Goal: Information Seeking & Learning: Check status

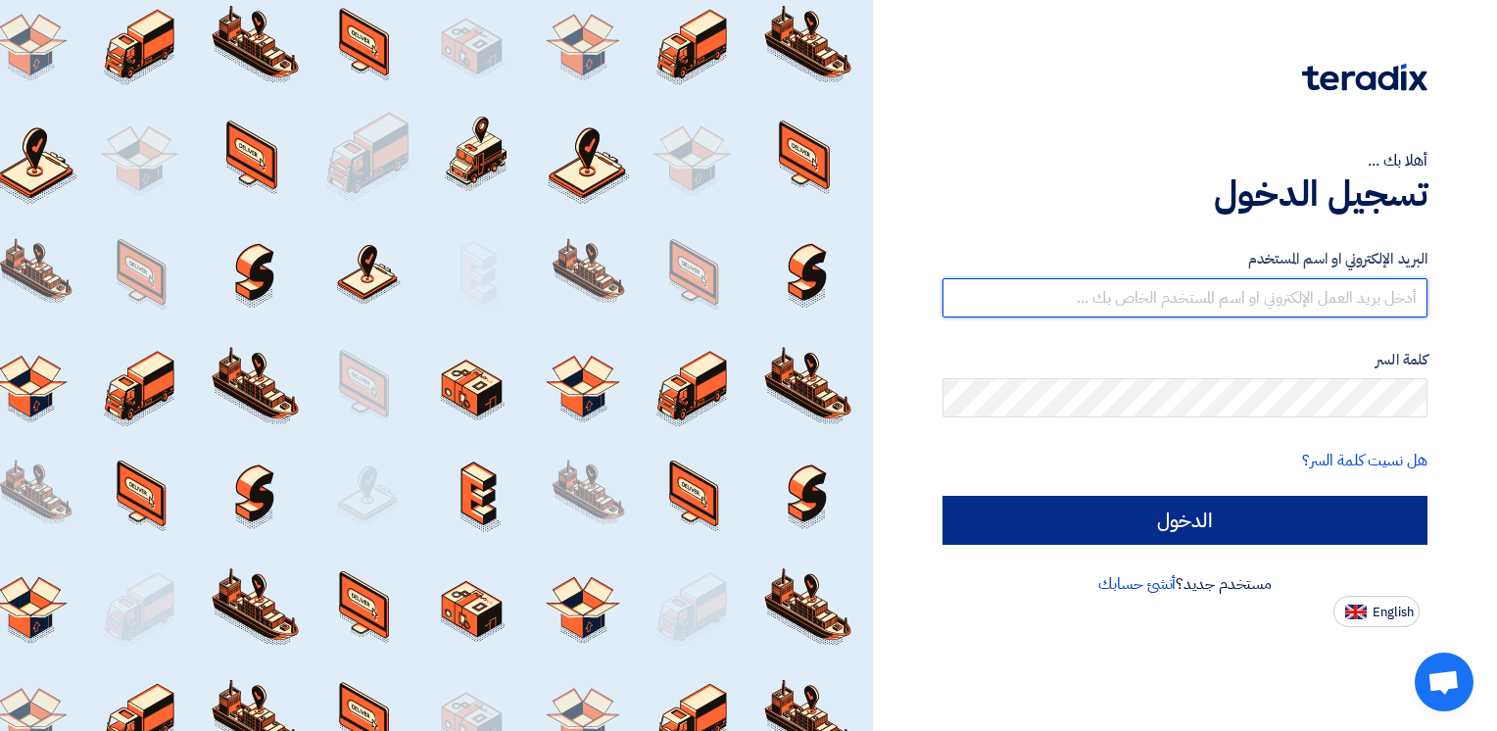
type input "ahmed.metwally@wadigroup.com.eg"
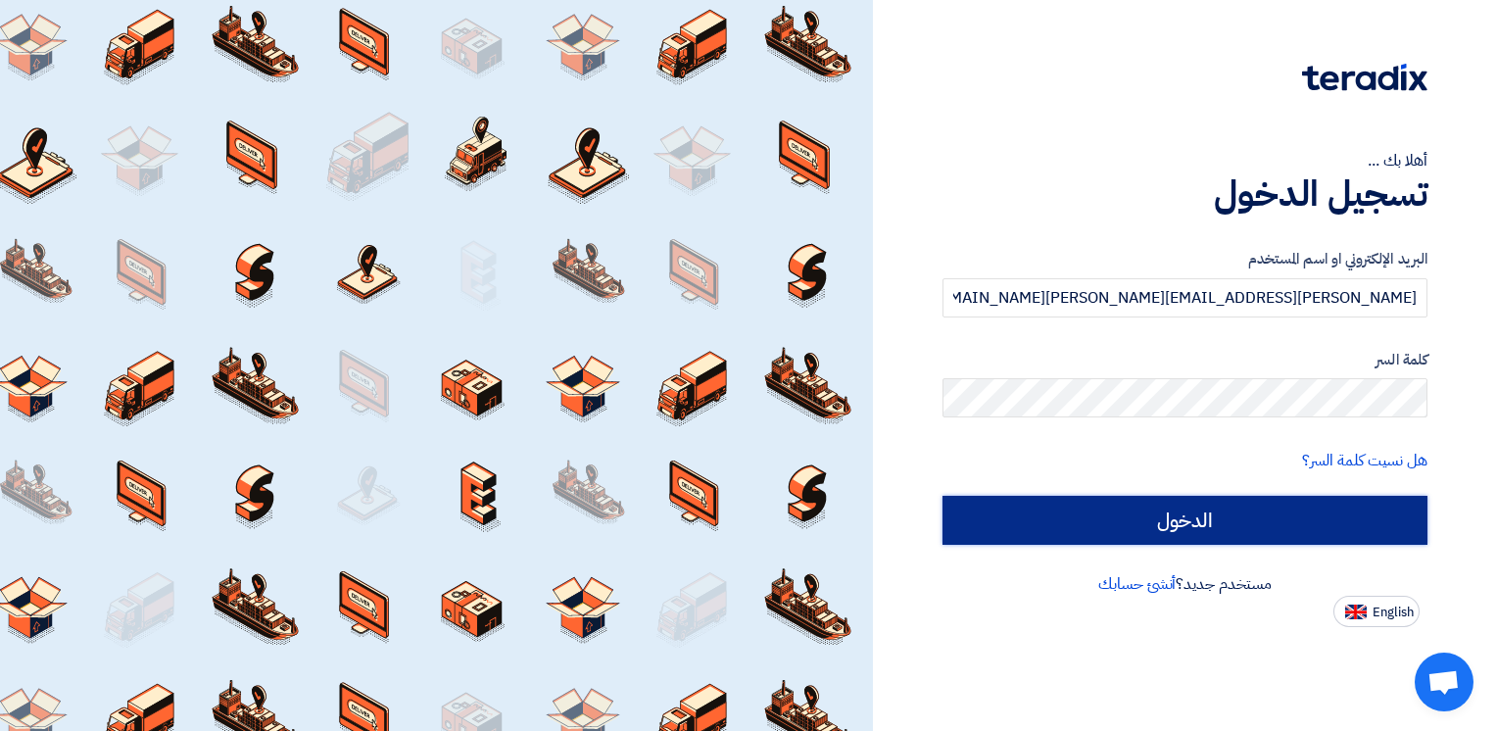
click at [1266, 514] on input "الدخول" at bounding box center [1185, 520] width 485 height 49
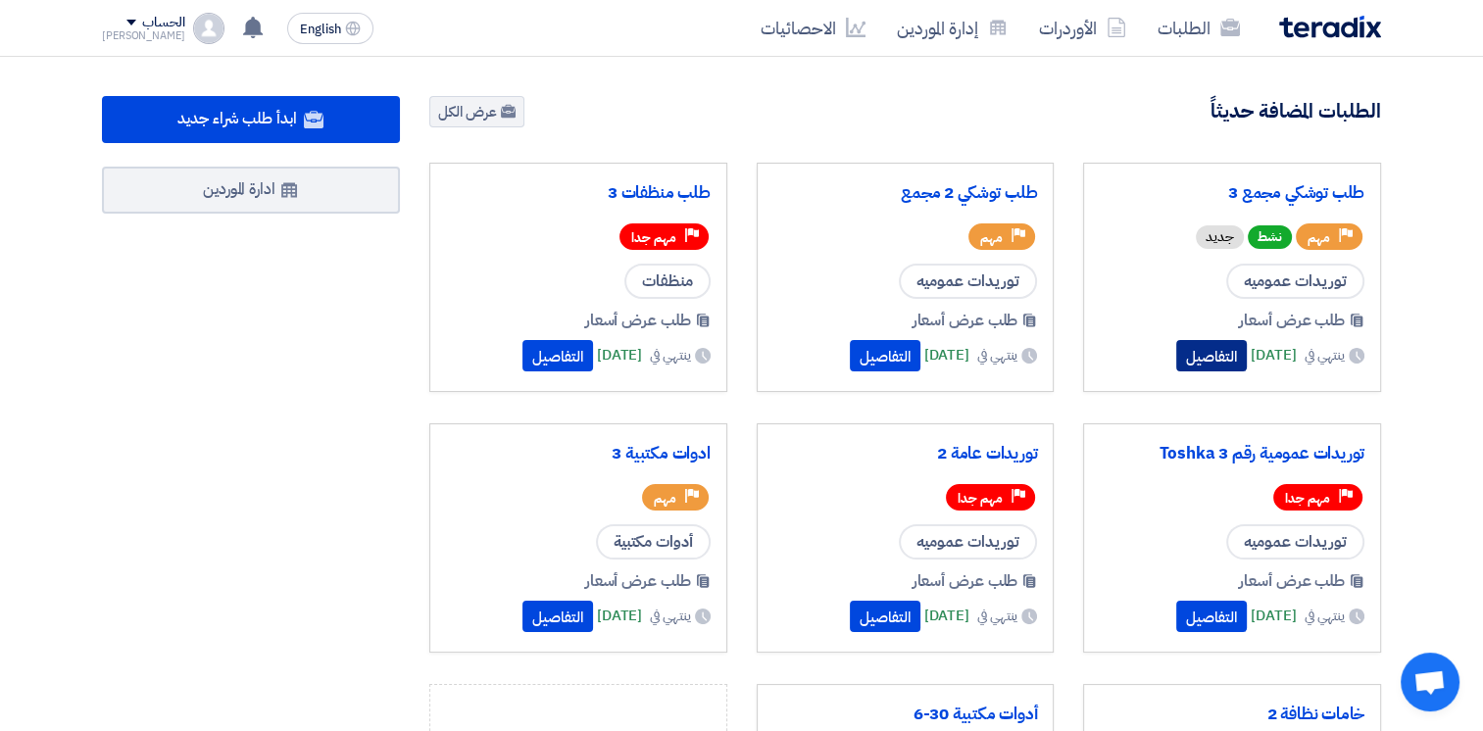
click at [1183, 359] on button "التفاصيل" at bounding box center [1211, 355] width 71 height 31
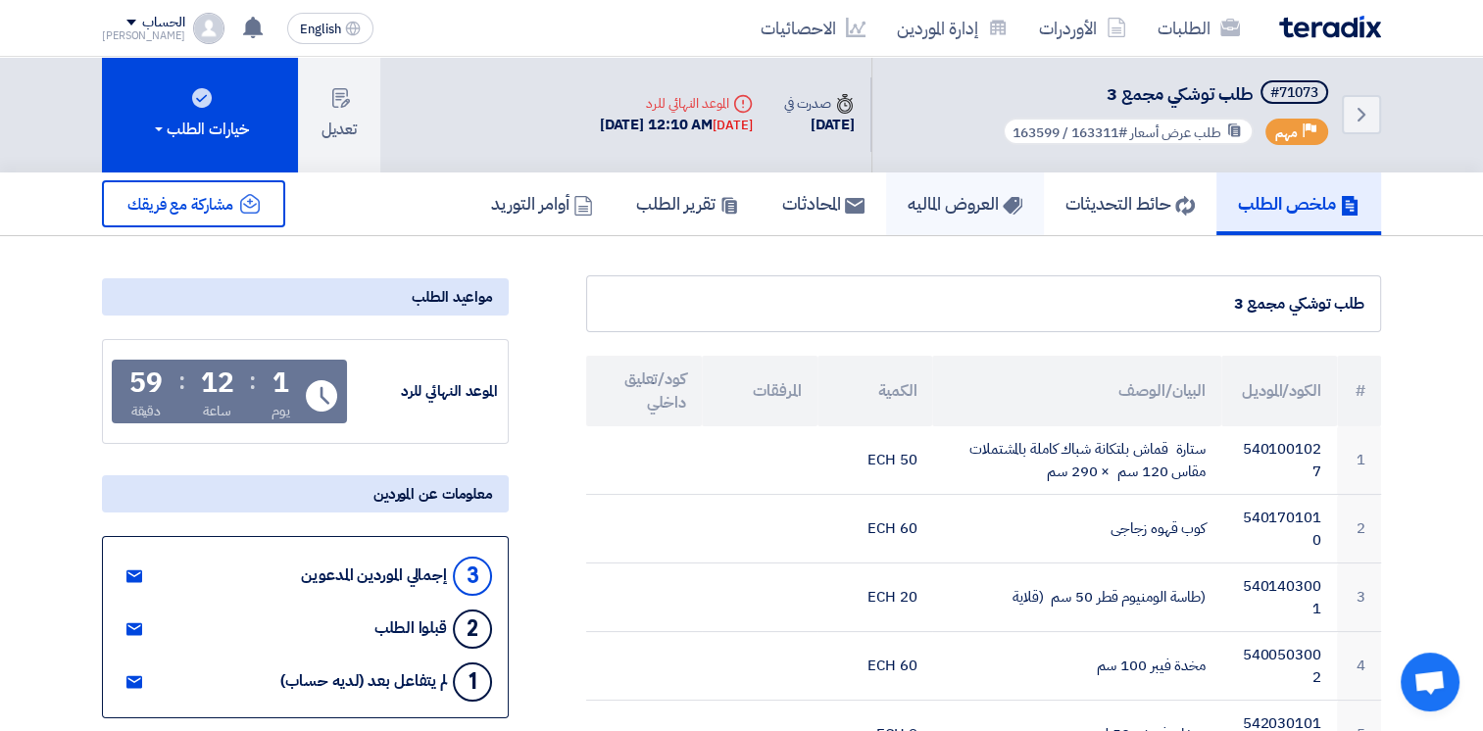
click at [953, 202] on h5 "العروض الماليه" at bounding box center [964, 203] width 115 height 23
click at [949, 202] on h5 "العروض الماليه" at bounding box center [964, 203] width 115 height 23
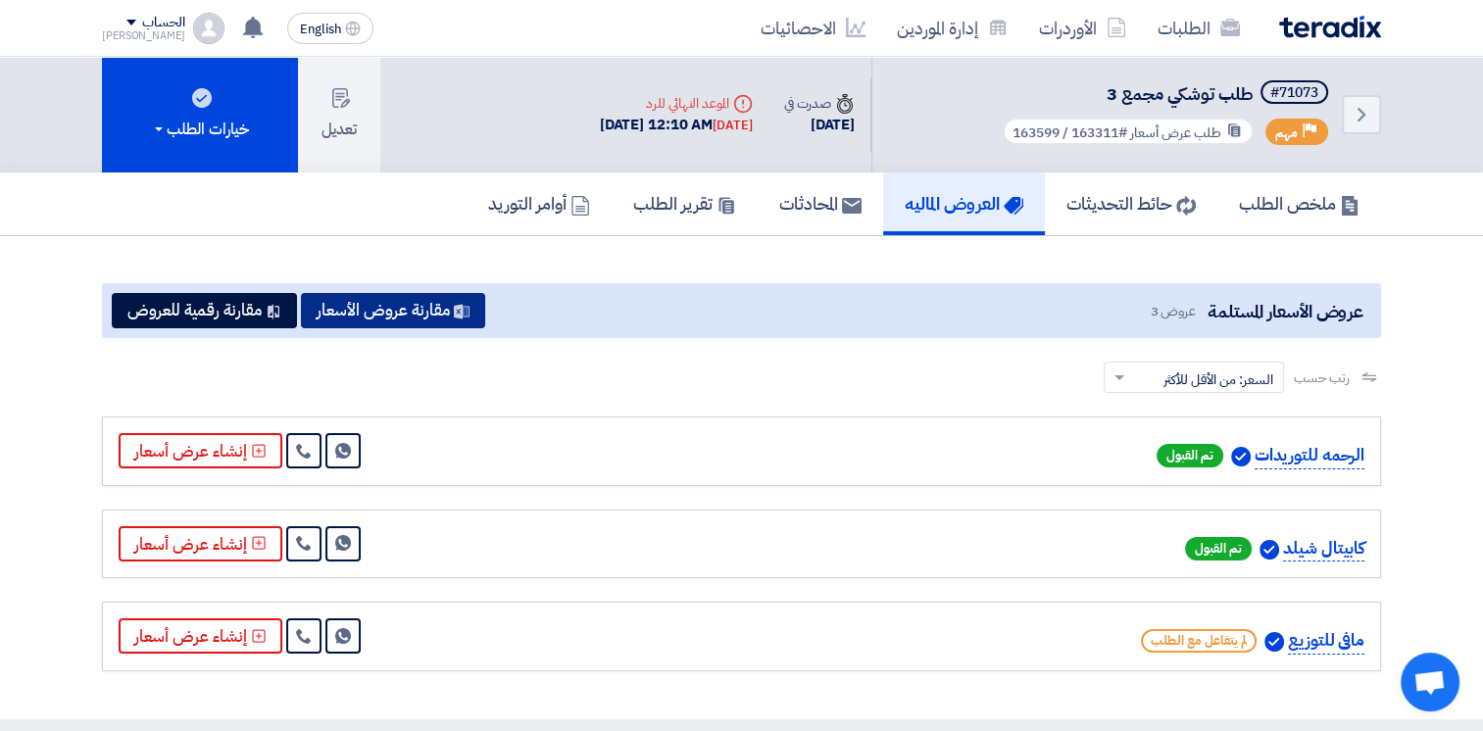
click at [395, 312] on button "مقارنة عروض الأسعار" at bounding box center [393, 310] width 184 height 35
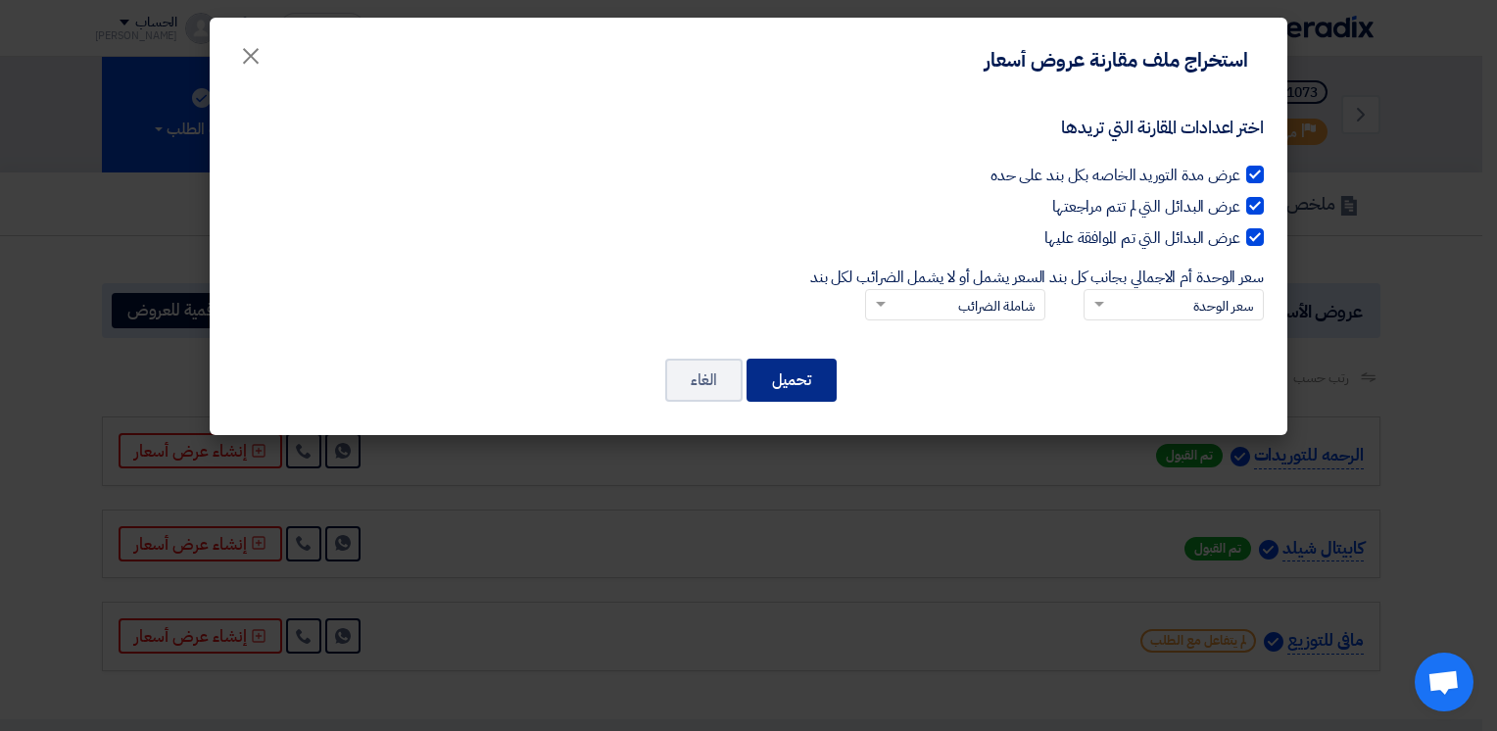
click at [802, 374] on button "تحميل" at bounding box center [792, 380] width 90 height 43
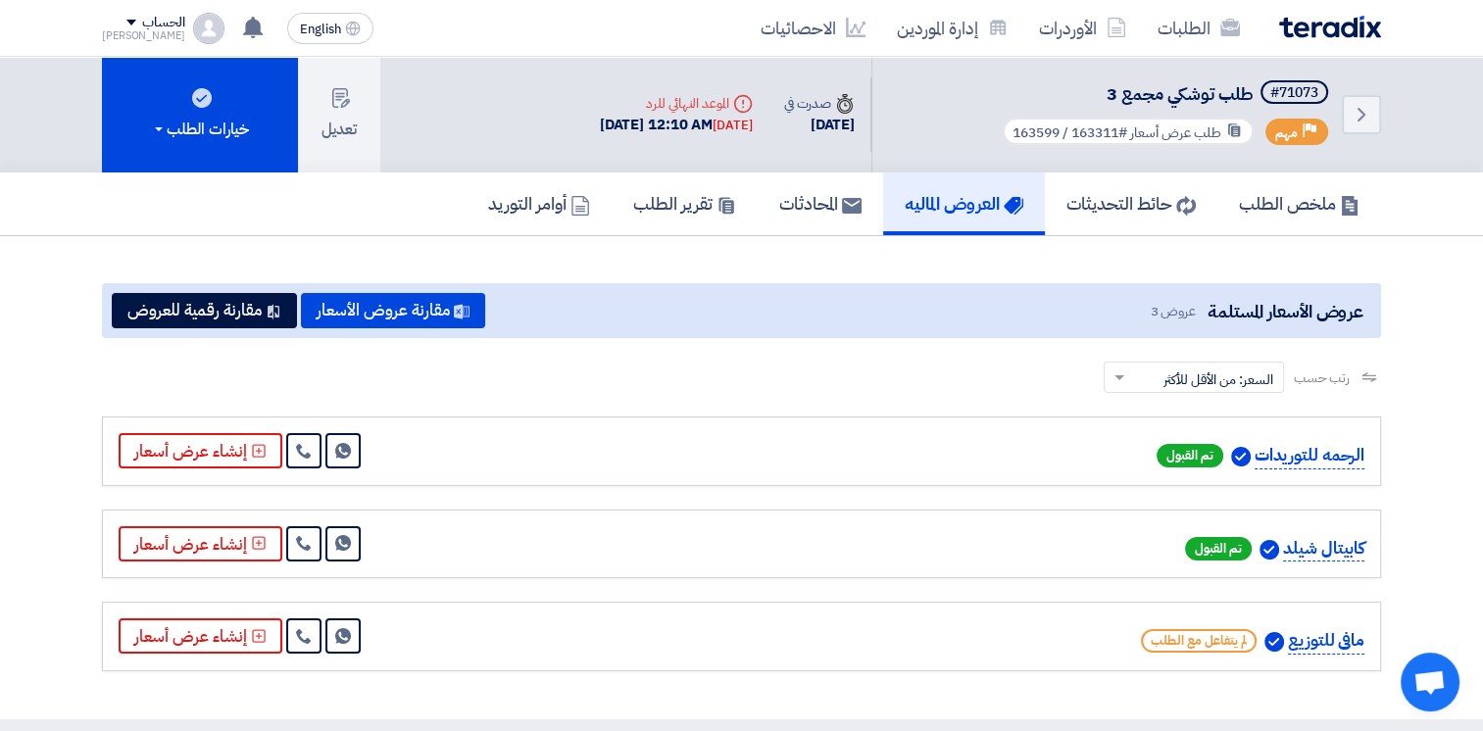
click at [1441, 229] on div "ملخص الطلب حائط التحديثات [PERSON_NAME] المحادثات تقرير الطلب أوامر التوريد" at bounding box center [741, 204] width 1483 height 64
click at [1362, 115] on use at bounding box center [1361, 115] width 8 height 14
click at [823, 206] on h5 "المحادثات" at bounding box center [820, 203] width 82 height 23
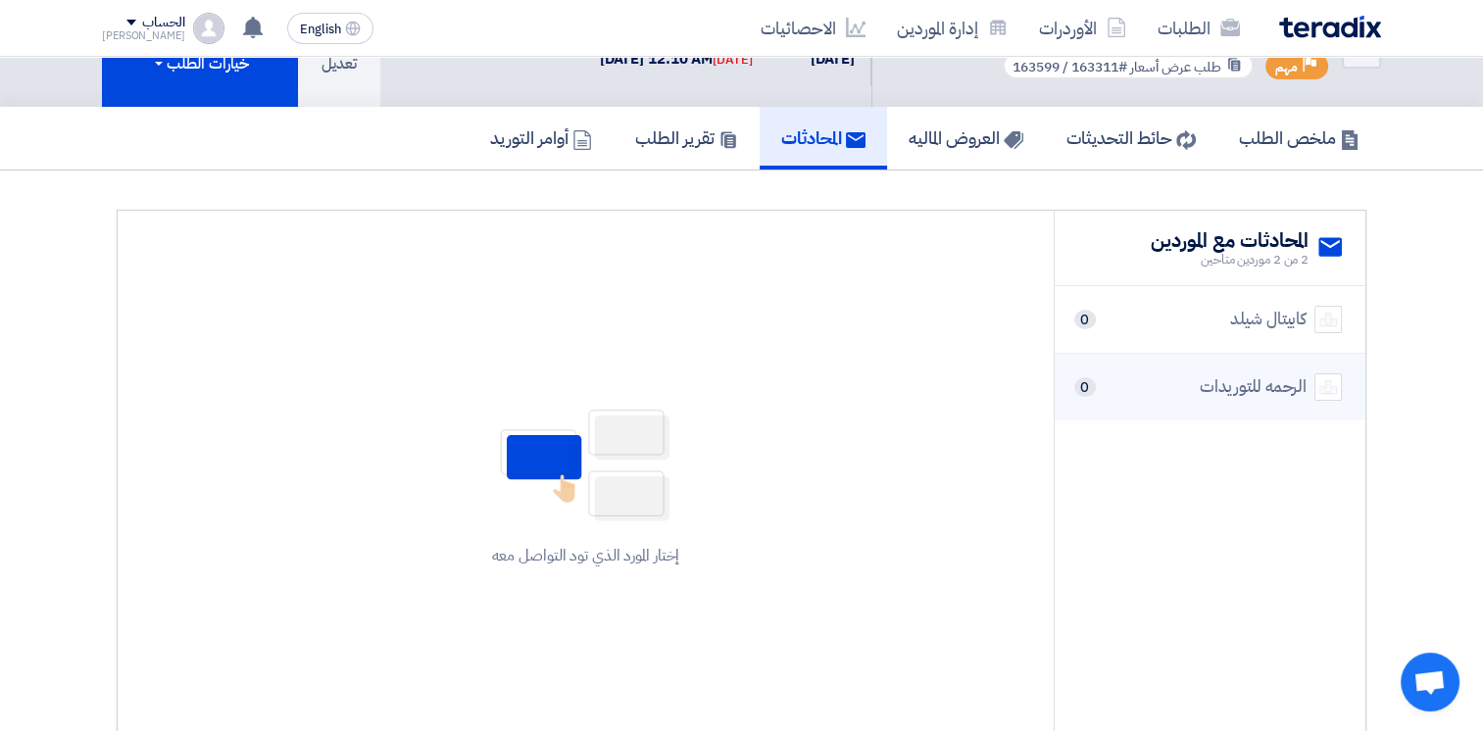
scroll to position [98, 0]
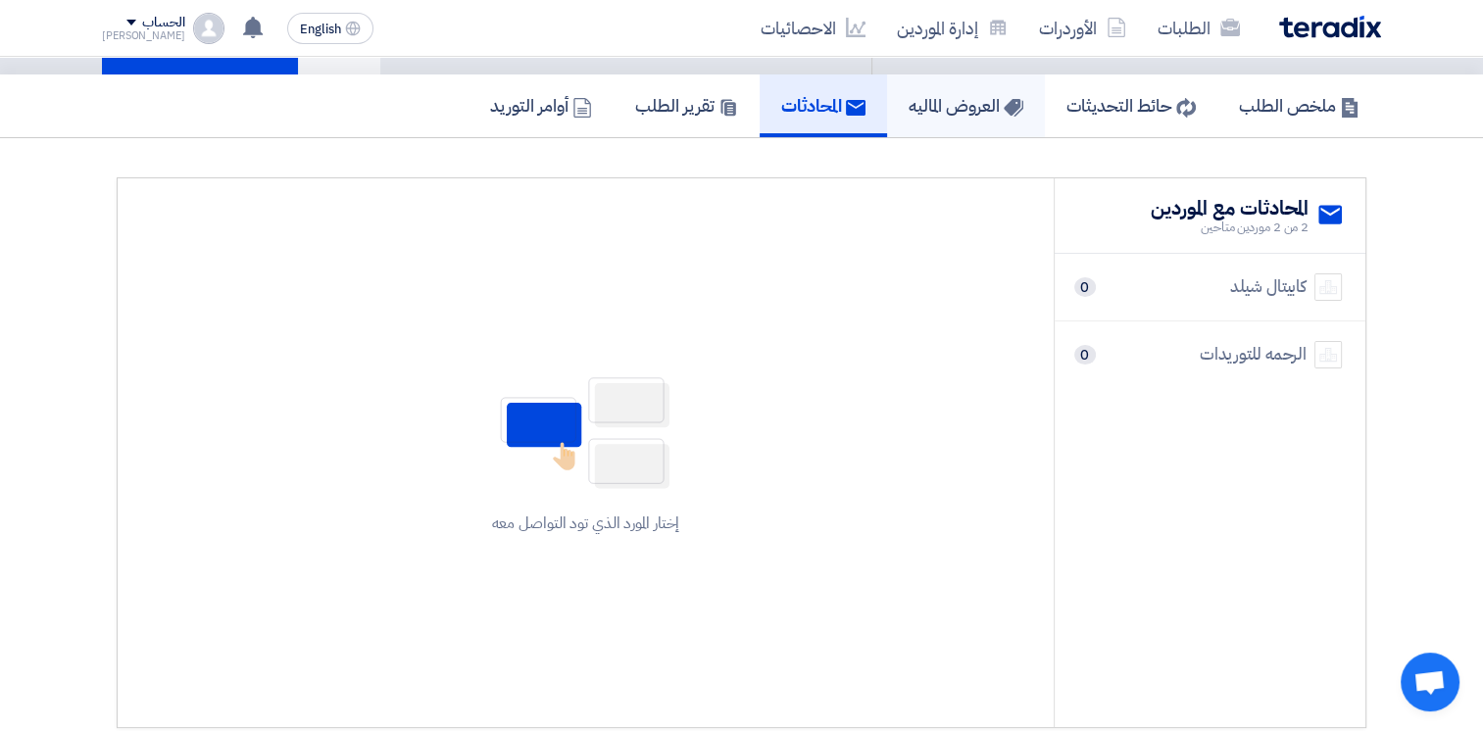
click at [943, 107] on h5 "العروض الماليه" at bounding box center [965, 105] width 115 height 23
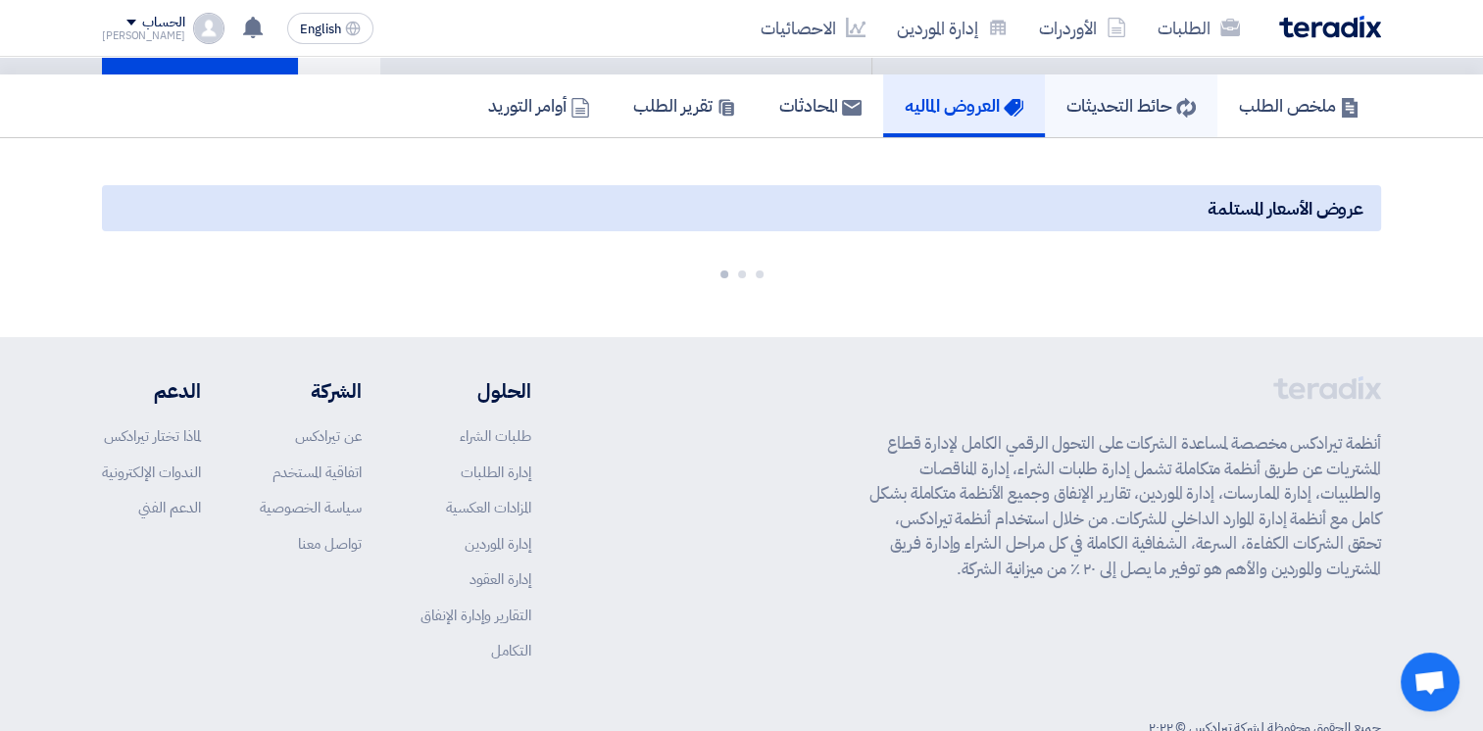
click at [1109, 106] on h5 "حائط التحديثات" at bounding box center [1130, 105] width 129 height 23
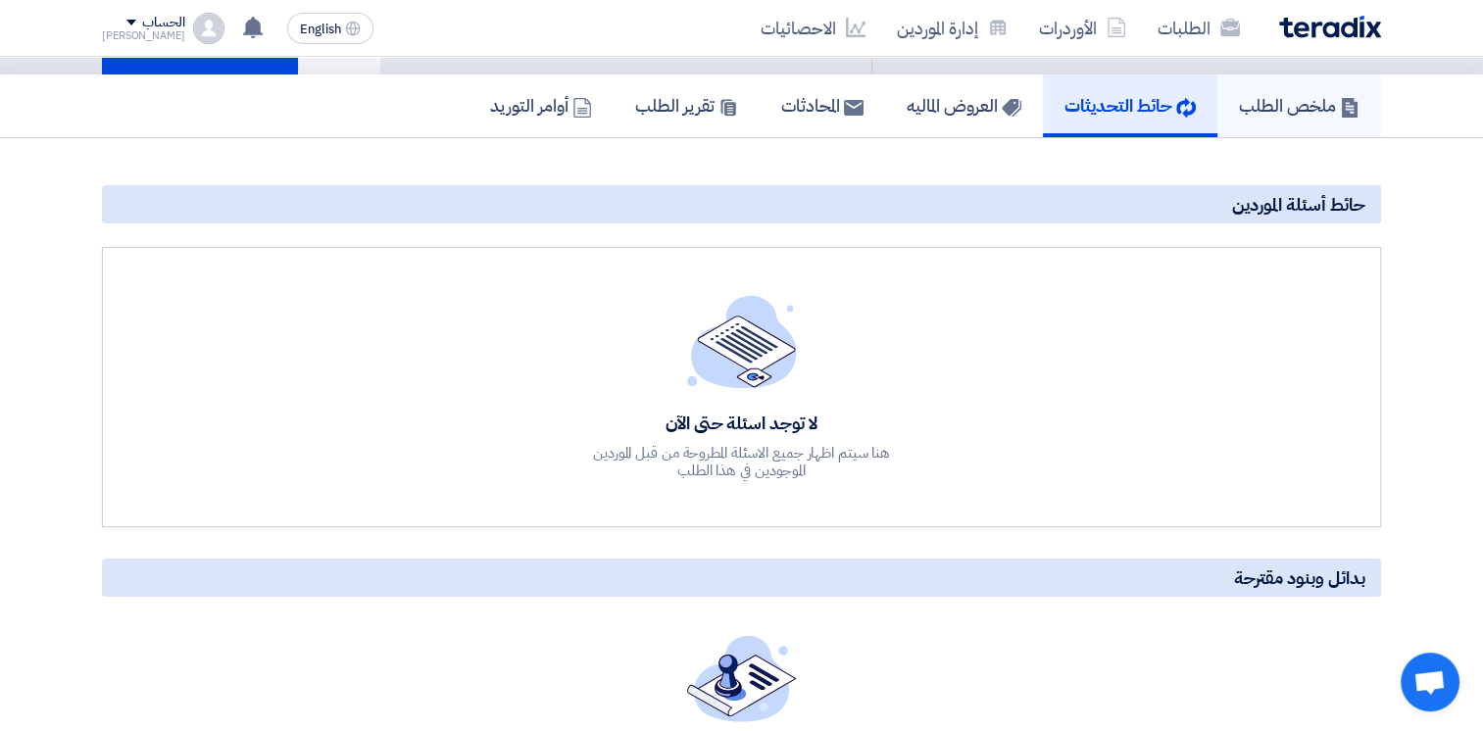
click at [1287, 103] on h5 "ملخص الطلب" at bounding box center [1299, 105] width 121 height 23
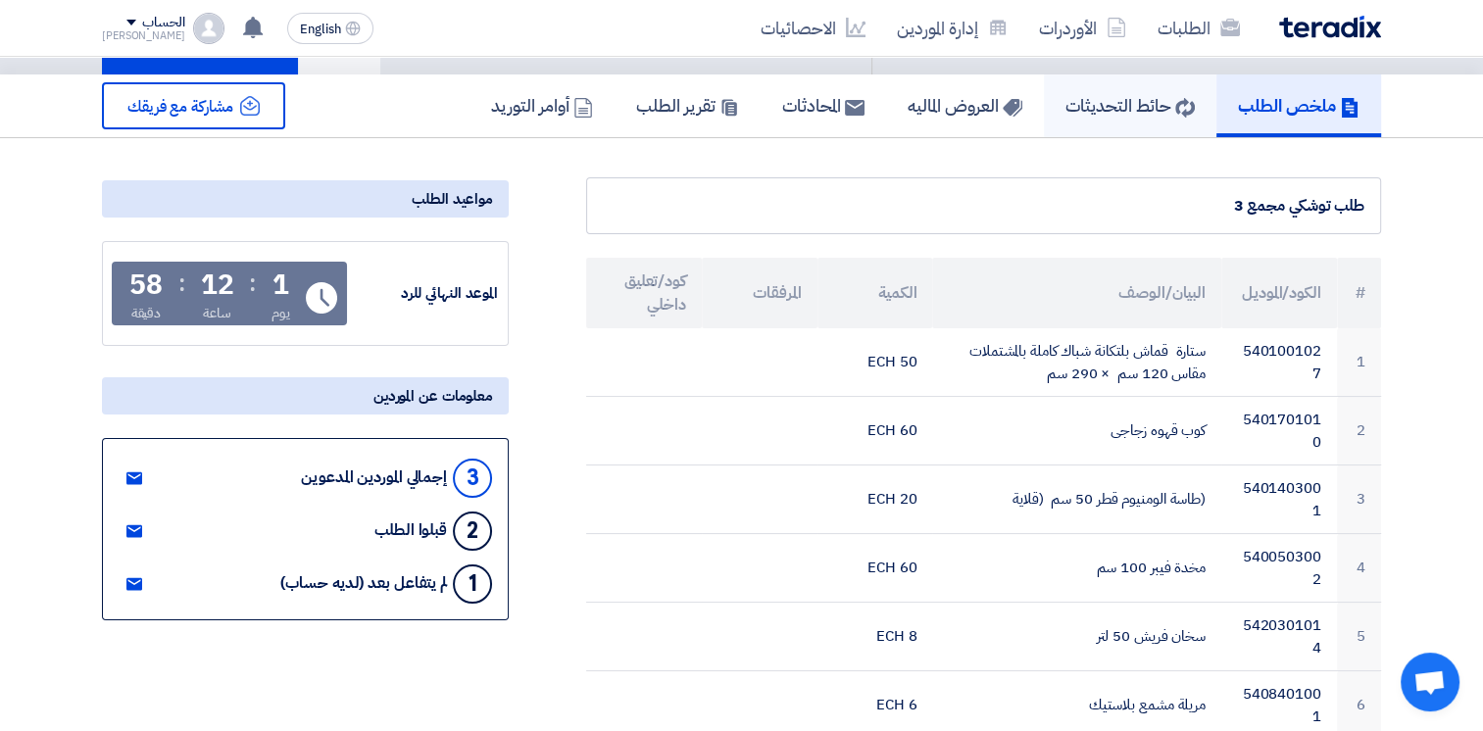
click at [1185, 108] on use at bounding box center [1185, 108] width 20 height 20
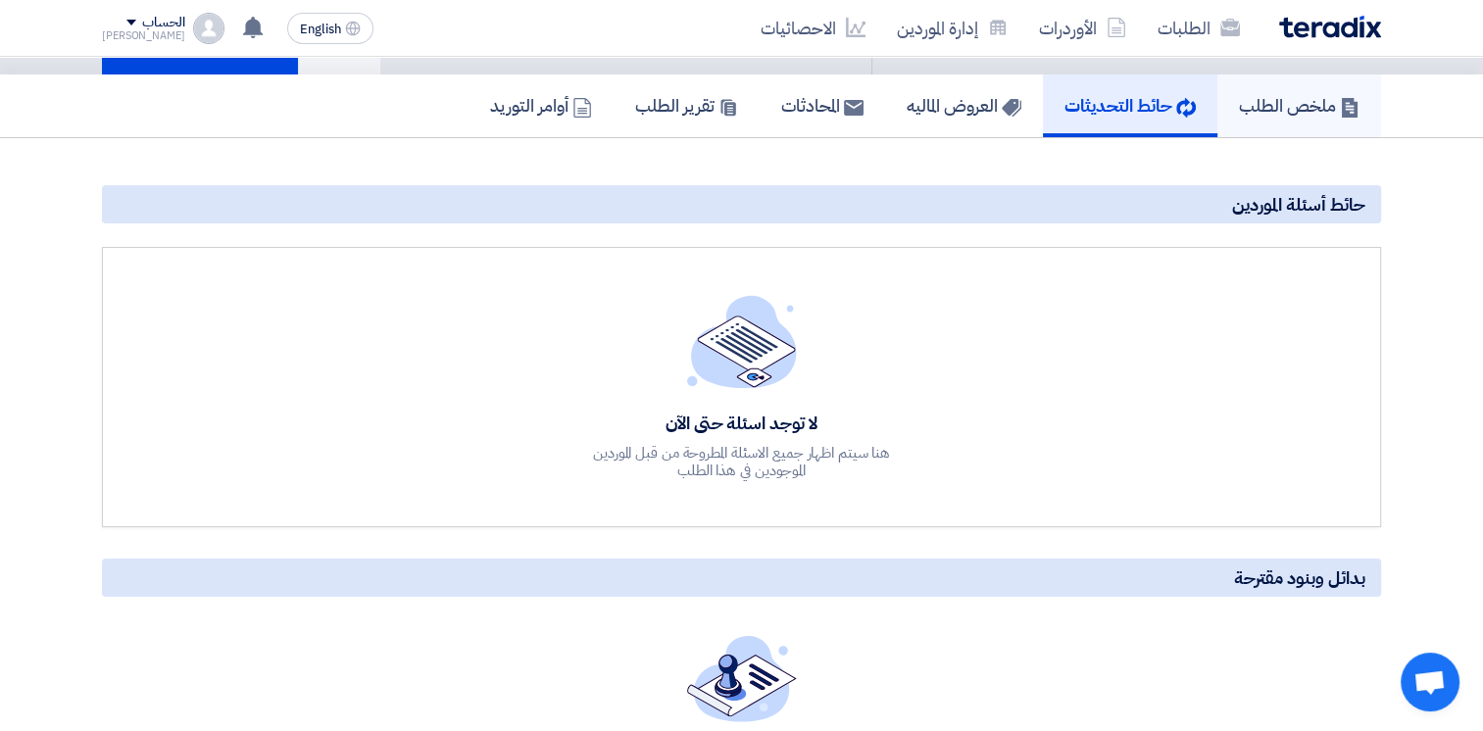
click at [1329, 101] on h5 "ملخص الطلب" at bounding box center [1299, 105] width 121 height 23
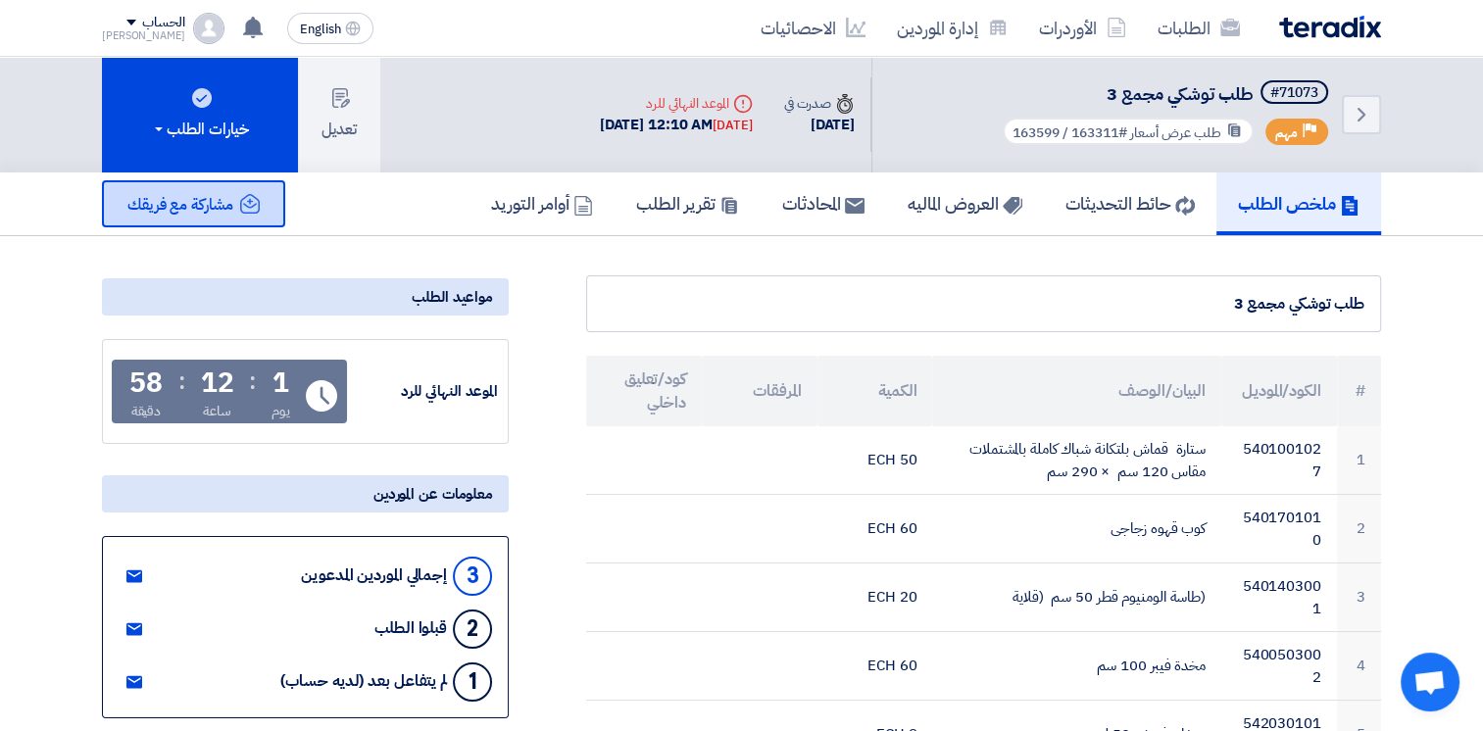
click at [189, 203] on span "مشاركة مع فريقك" at bounding box center [180, 205] width 106 height 24
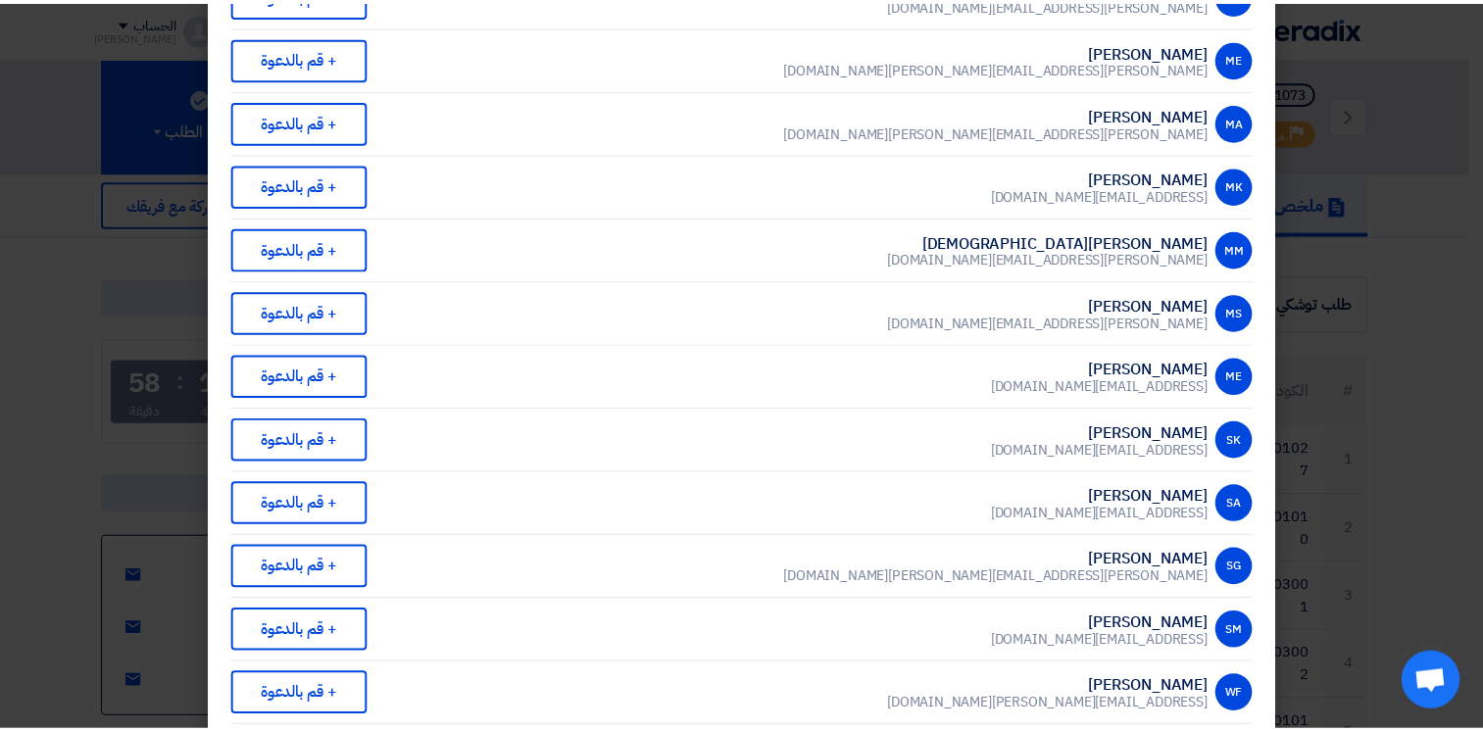
scroll to position [1993, 0]
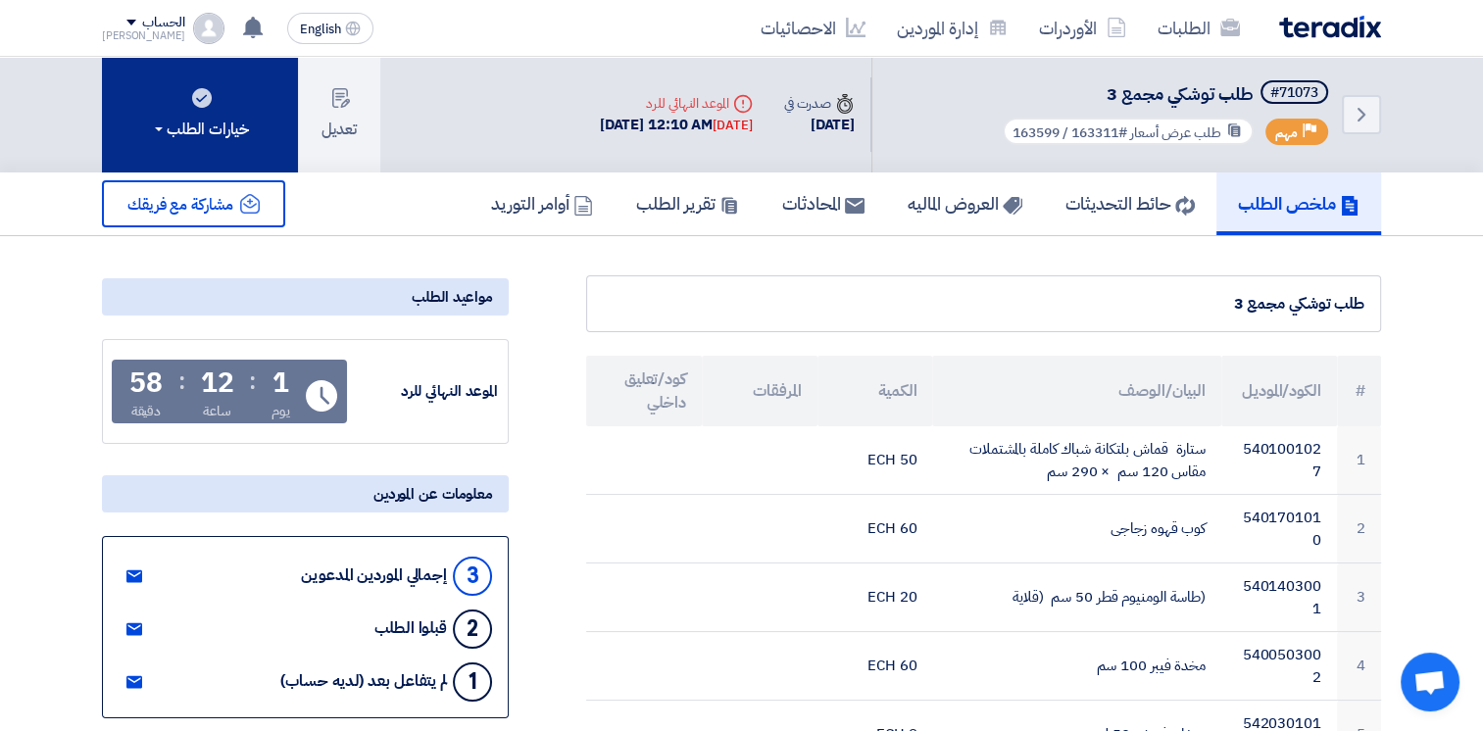
click at [164, 132] on div "خيارات الطلب" at bounding box center [200, 130] width 98 height 24
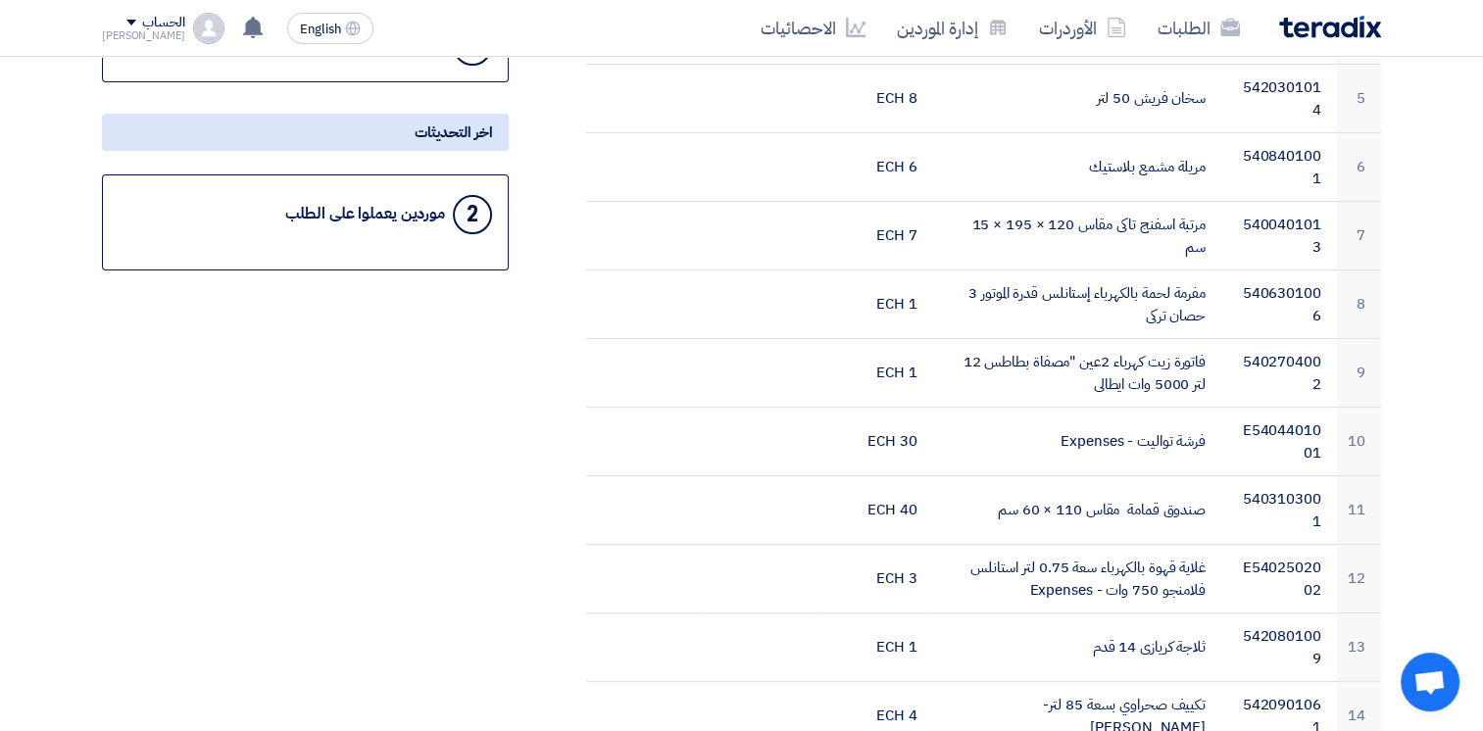
scroll to position [588, 0]
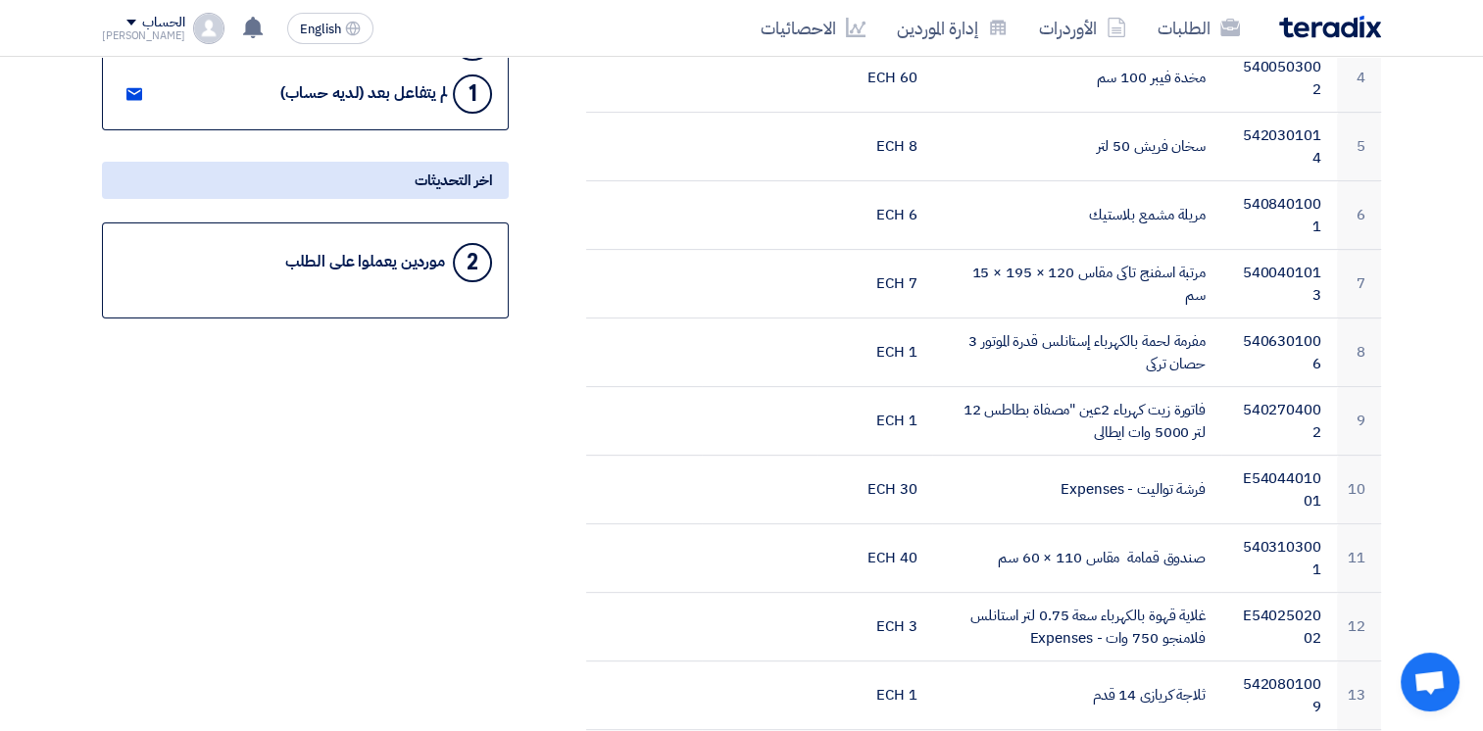
click at [478, 250] on div "2" at bounding box center [472, 262] width 39 height 39
click at [421, 274] on div "2 موردين يعملوا على الطلب" at bounding box center [305, 262] width 373 height 47
click at [421, 272] on div "2 موردين يعملوا على الطلب" at bounding box center [305, 262] width 373 height 47
click at [422, 272] on div "2 موردين يعملوا على الطلب" at bounding box center [305, 262] width 373 height 47
click at [423, 270] on div "موردين يعملوا على الطلب" at bounding box center [365, 262] width 160 height 19
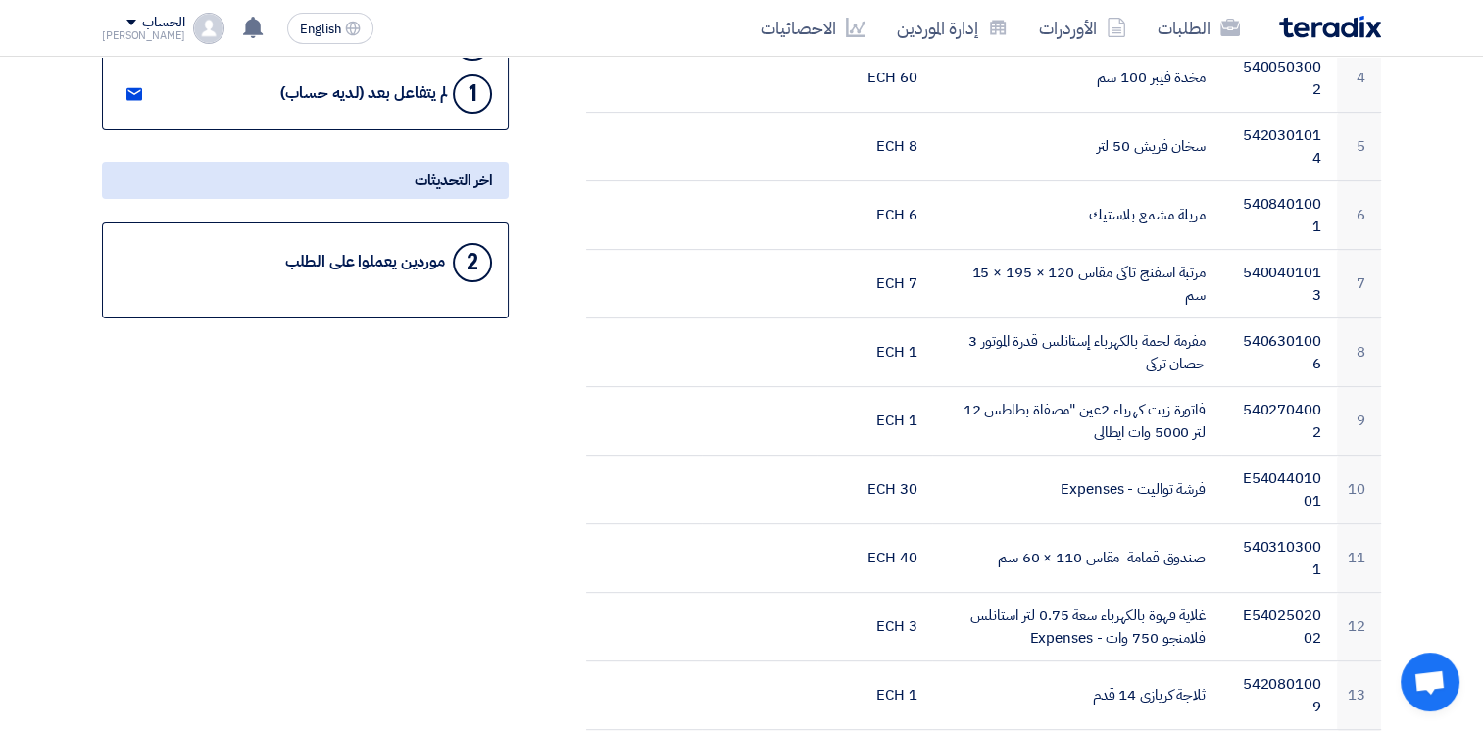
click at [469, 270] on div "2" at bounding box center [472, 262] width 39 height 39
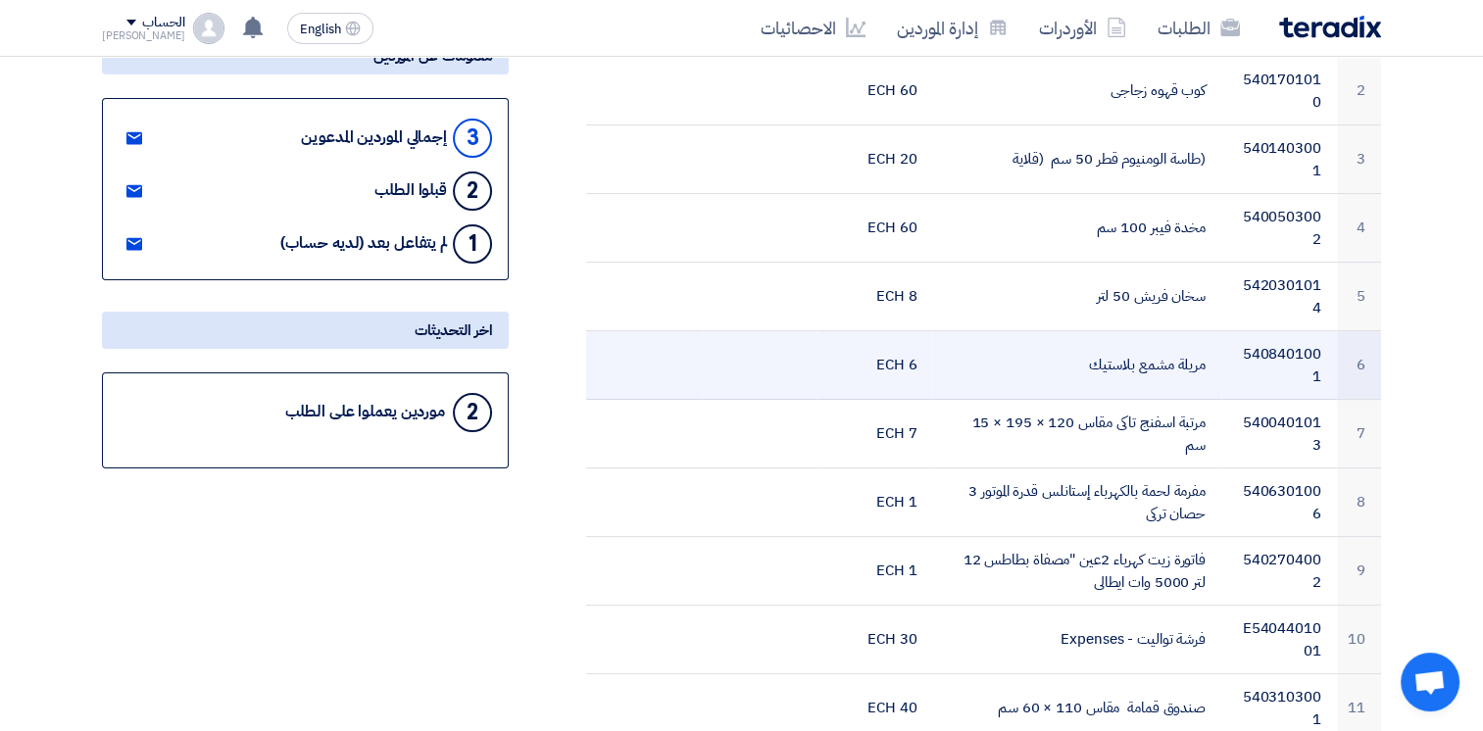
scroll to position [392, 0]
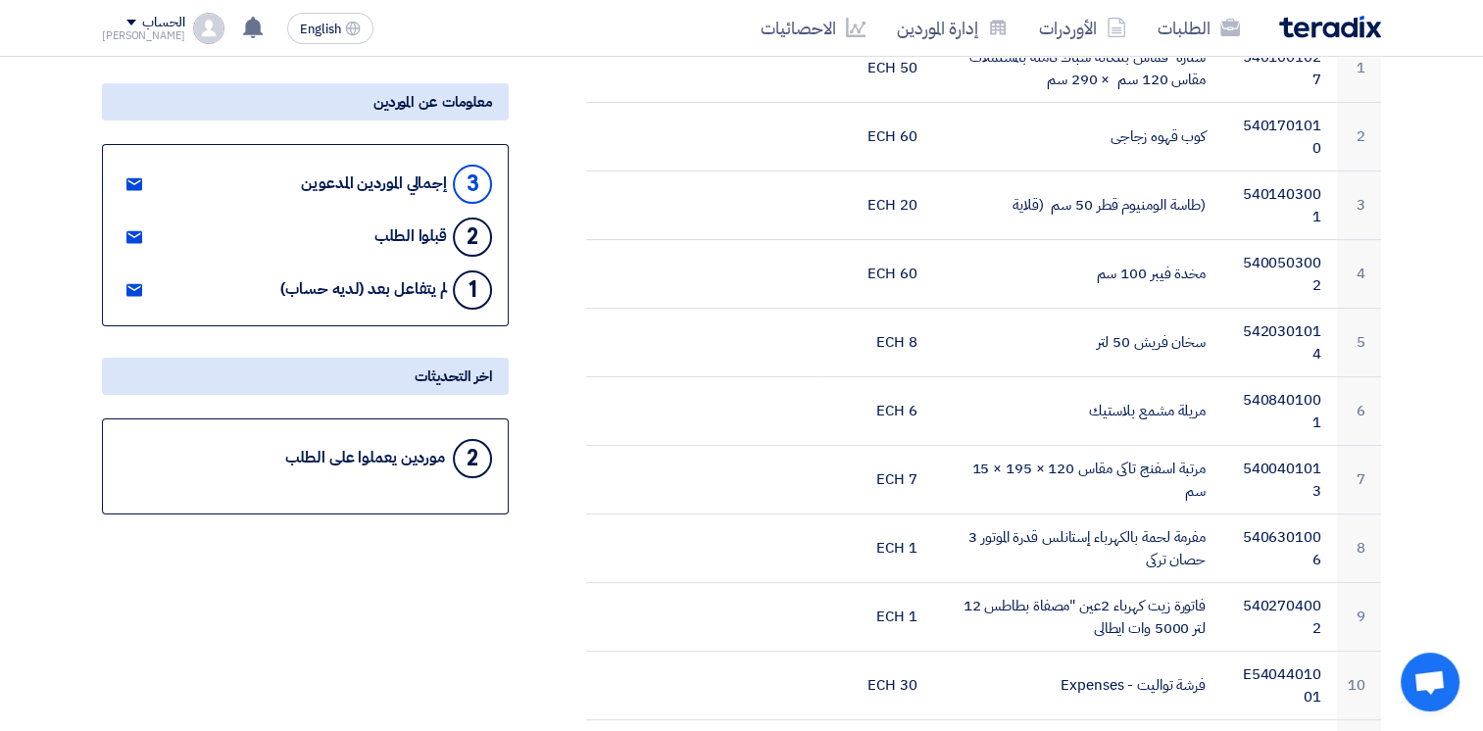
click at [474, 185] on div "3" at bounding box center [472, 184] width 39 height 39
click at [129, 183] on use at bounding box center [134, 184] width 16 height 13
click at [135, 288] on use at bounding box center [134, 290] width 16 height 13
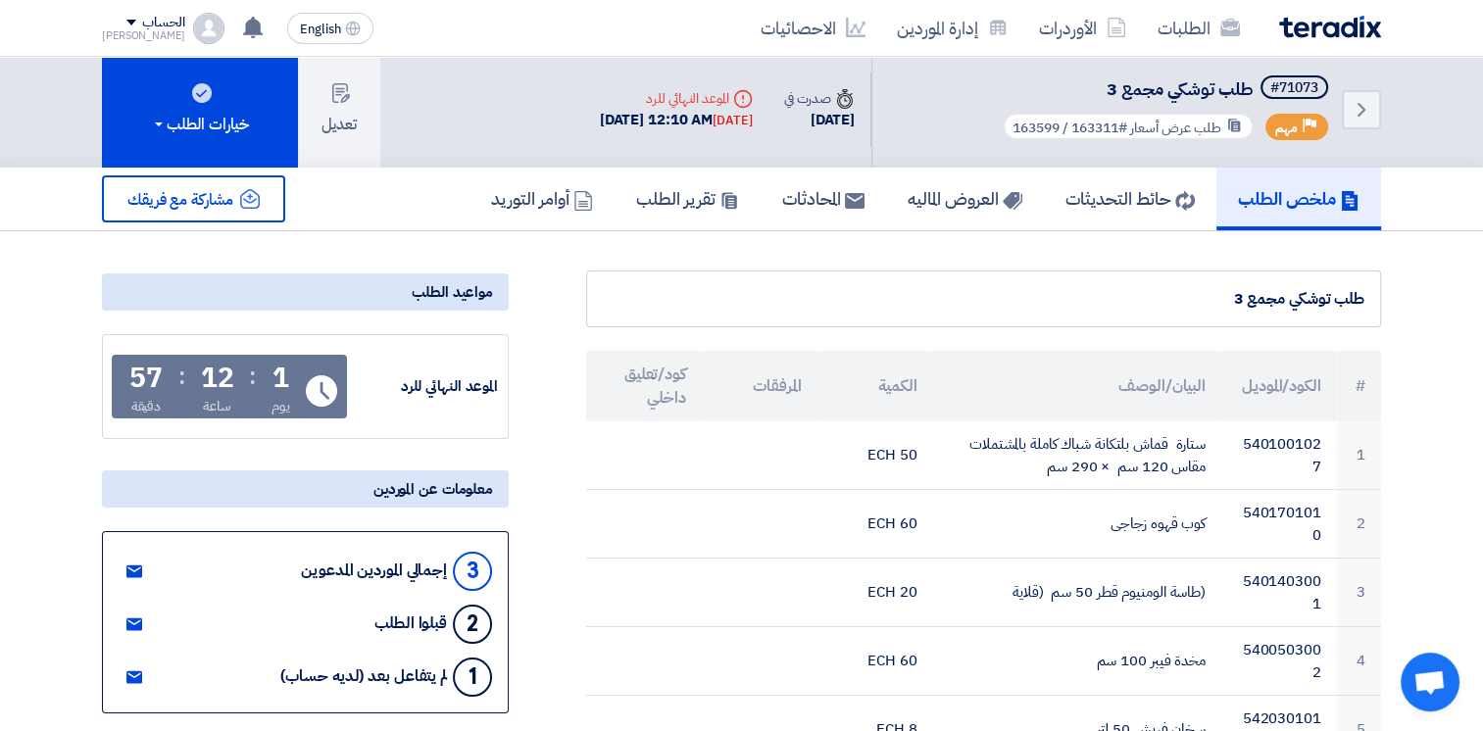
scroll to position [0, 0]
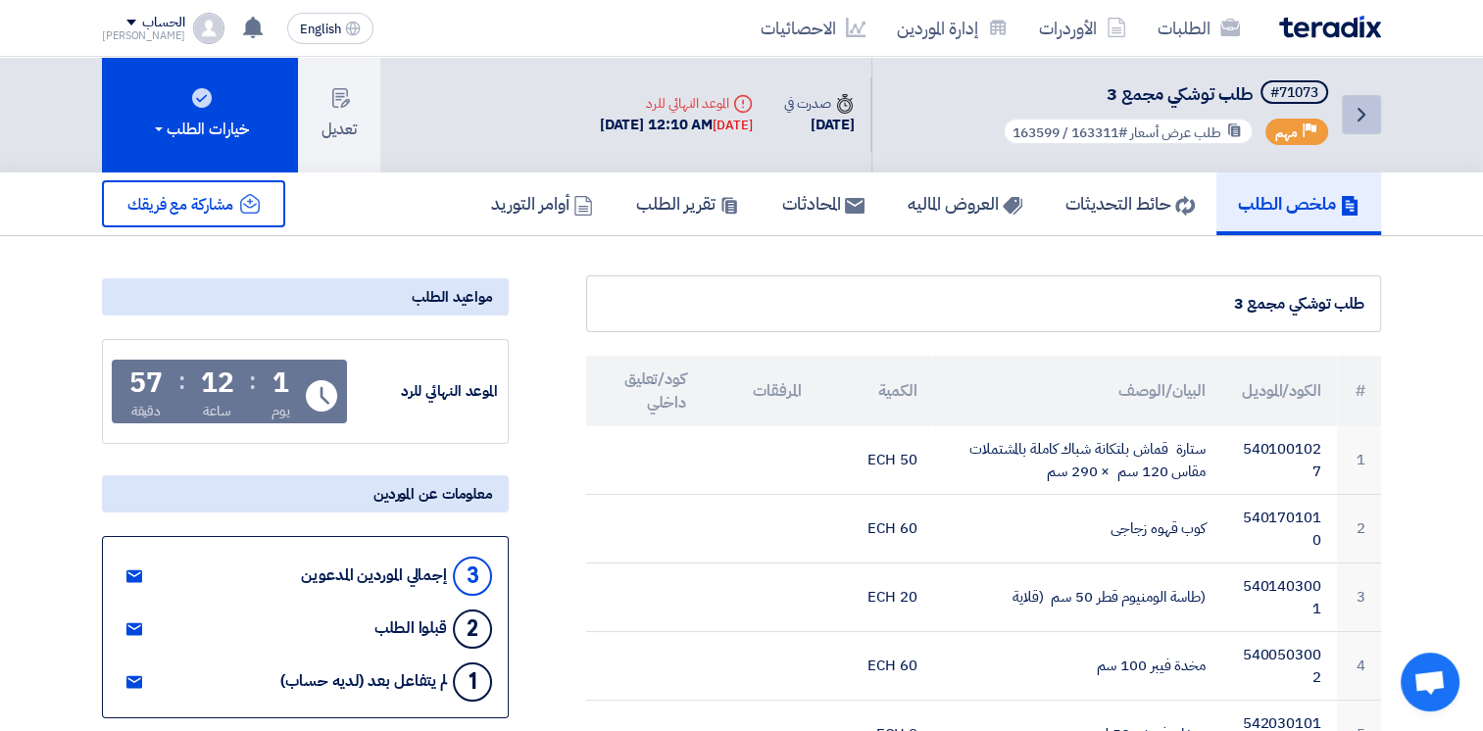
click at [1364, 109] on icon "Back" at bounding box center [1361, 115] width 24 height 24
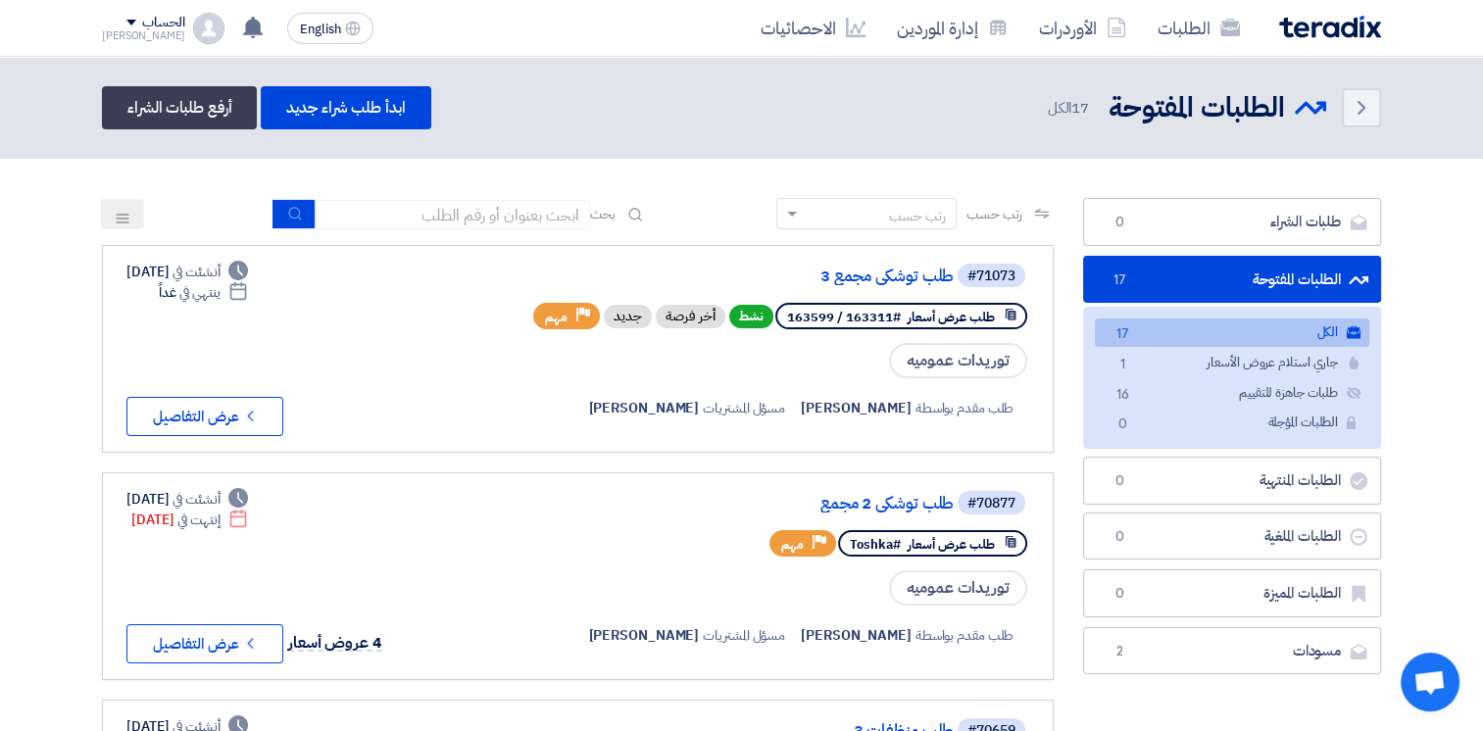
click at [827, 111] on div "Back الطلبات المفتوحة الطلبات المفتوحة 17 الكل ابدأ طلب شراء جديد أرفع طلبات ال…" at bounding box center [741, 107] width 1279 height 43
